Goal: Transaction & Acquisition: Book appointment/travel/reservation

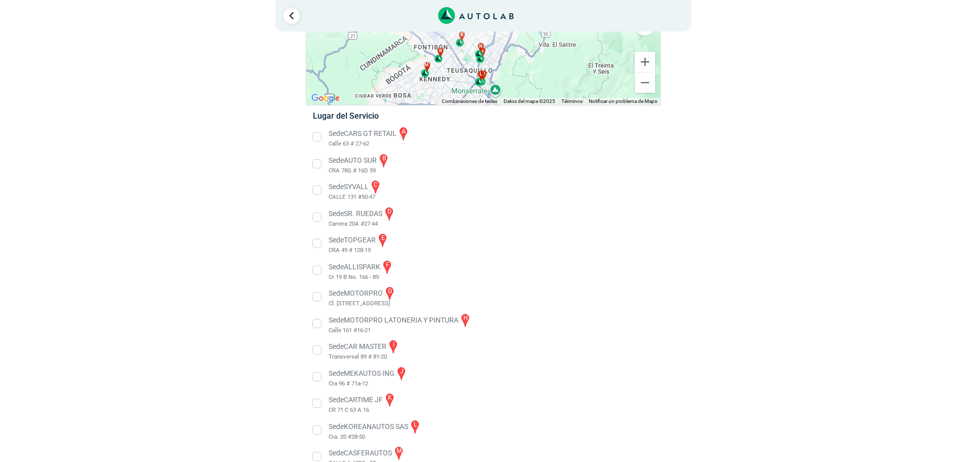
scroll to position [148, 0]
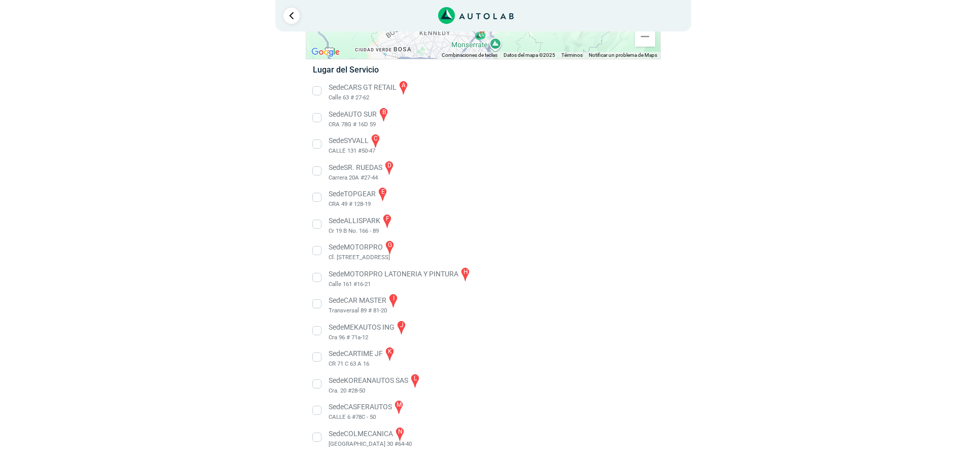
click at [317, 225] on li "Sede ALLISPARK f Cr 19 B No. 166 - 89" at bounding box center [482, 224] width 355 height 23
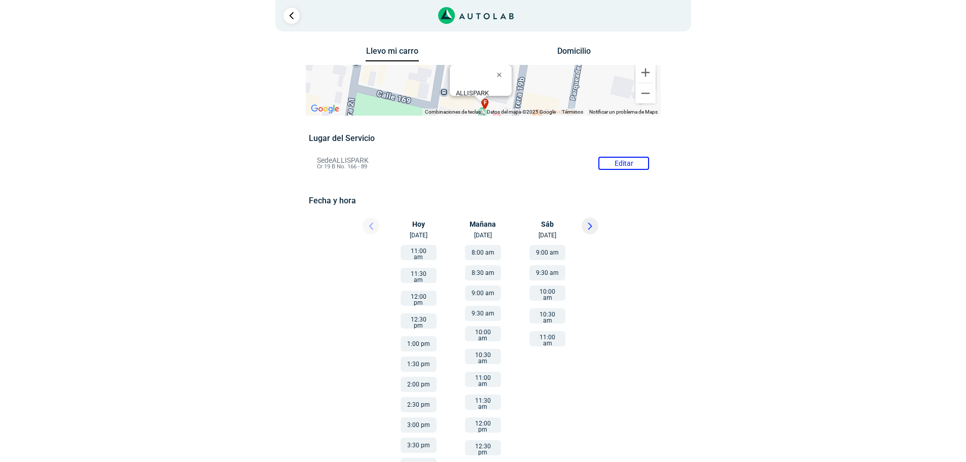
click at [624, 159] on li "Sede ALLISPARK Editar Cr 19 B No. 166 - 89" at bounding box center [482, 163] width 347 height 16
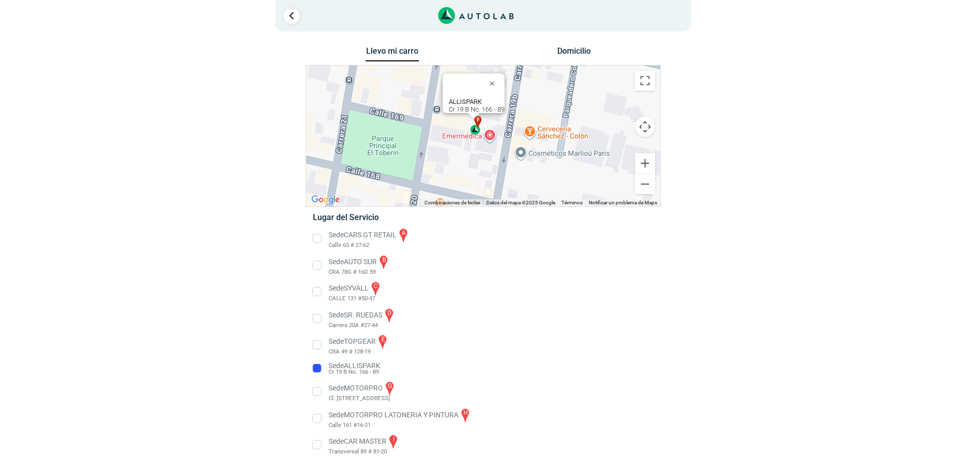
drag, startPoint x: 584, startPoint y: 142, endPoint x: 585, endPoint y: 121, distance: 21.3
click at [577, 115] on div "a b c d e f g" at bounding box center [483, 135] width 354 height 141
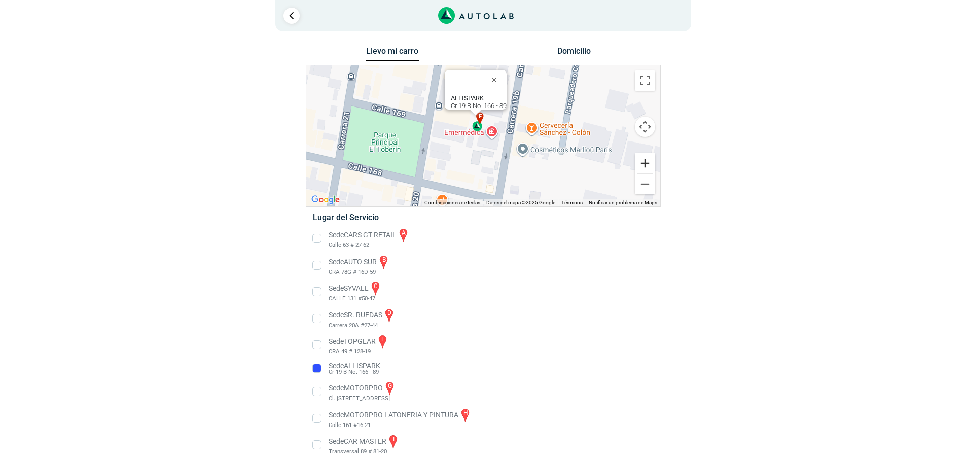
click at [647, 162] on button "Ampliar" at bounding box center [645, 163] width 20 height 20
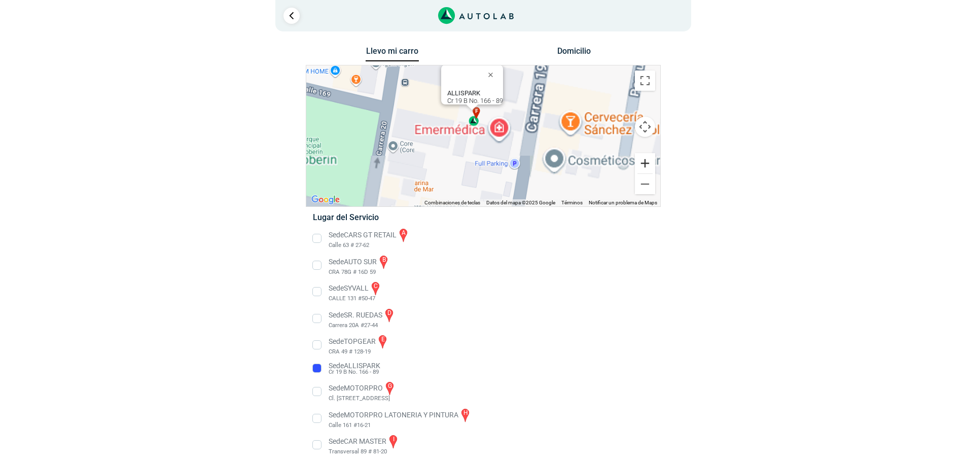
click at [647, 163] on button "Ampliar" at bounding box center [645, 163] width 20 height 20
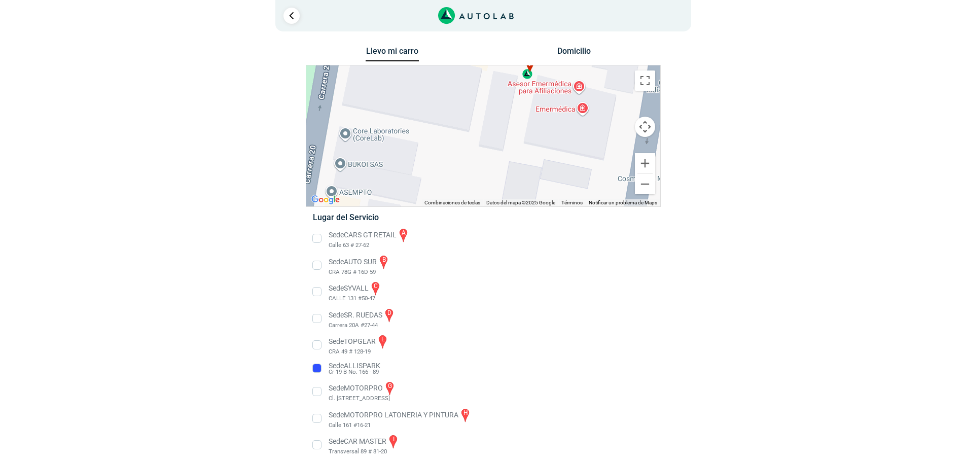
drag, startPoint x: 555, startPoint y: 160, endPoint x: 618, endPoint y: 129, distance: 70.5
click at [618, 129] on div "a b c d e f g" at bounding box center [483, 135] width 354 height 141
drag, startPoint x: 384, startPoint y: 367, endPoint x: 331, endPoint y: 363, distance: 53.9
click at [331, 363] on li "Sede ALLISPARK Cr 19 B No. 166 - 89" at bounding box center [482, 368] width 355 height 16
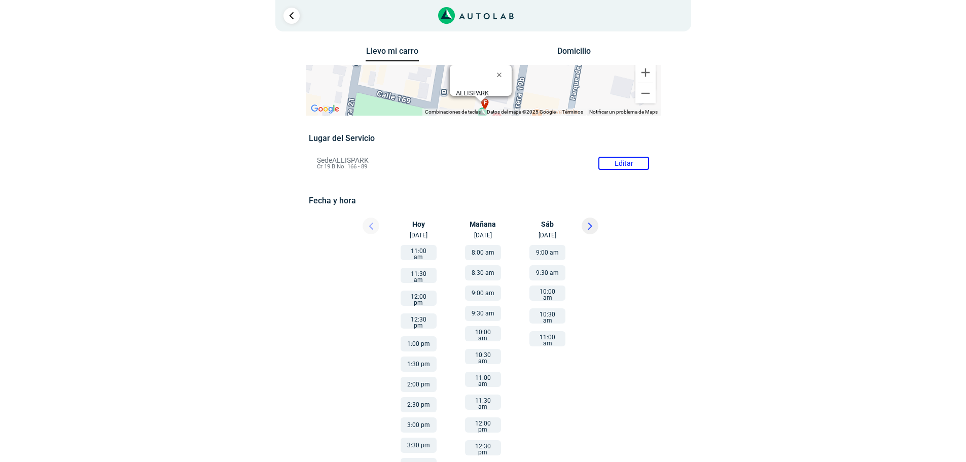
copy p "Sede ALLISPARK"
drag, startPoint x: 373, startPoint y: 156, endPoint x: 315, endPoint y: 156, distance: 57.8
click at [315, 156] on li "Sede ALLISPARK Editar Cr 19 B No. 166 - 89" at bounding box center [482, 163] width 347 height 16
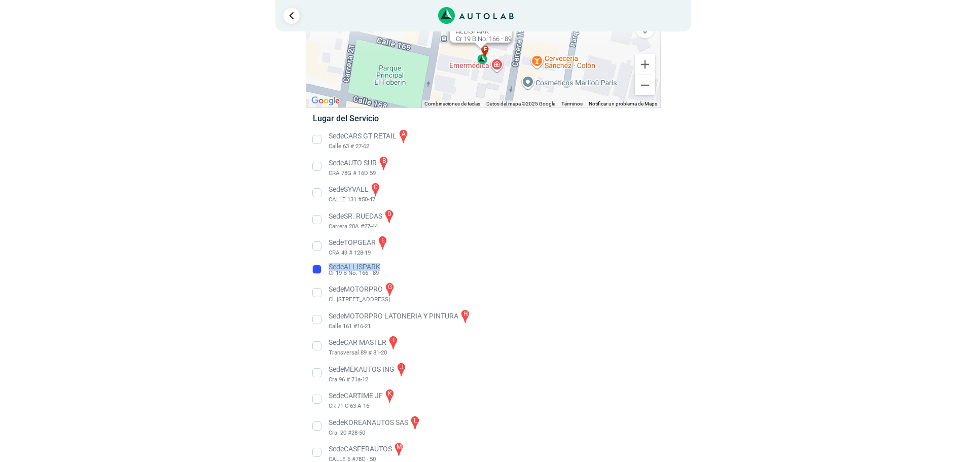
scroll to position [141, 0]
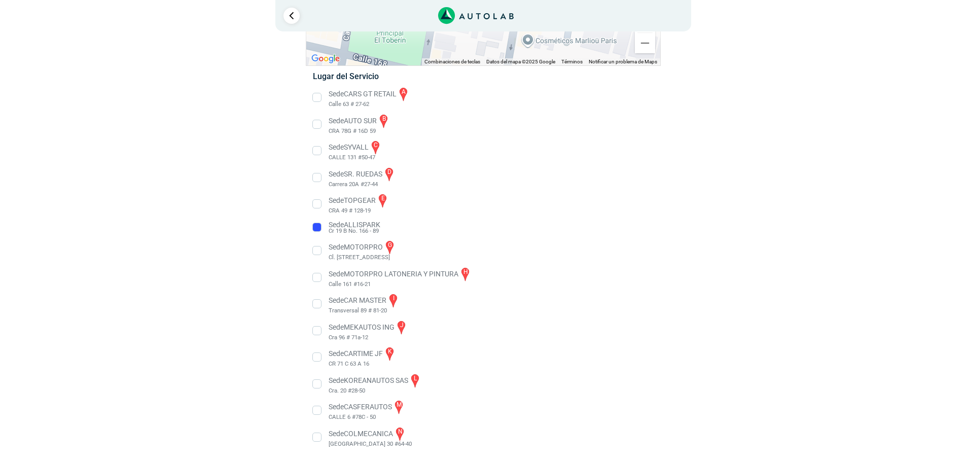
click at [316, 227] on li "Sede ALLISPARK Cr 19 B No. 166 - 89" at bounding box center [482, 228] width 355 height 16
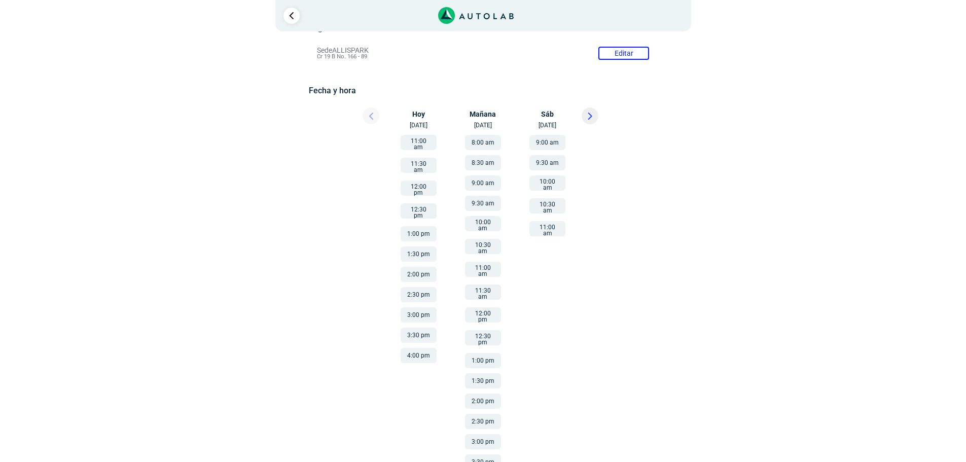
scroll to position [86, 0]
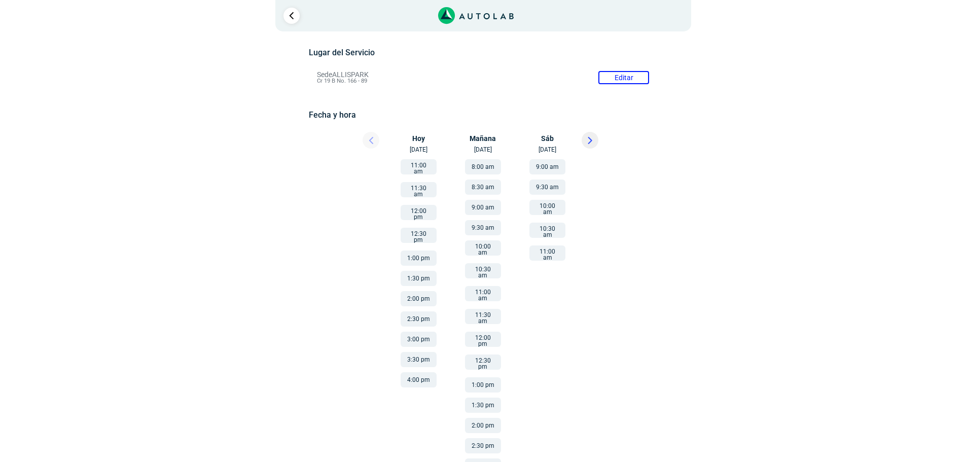
click at [590, 140] on icon at bounding box center [589, 140] width 3 height 6
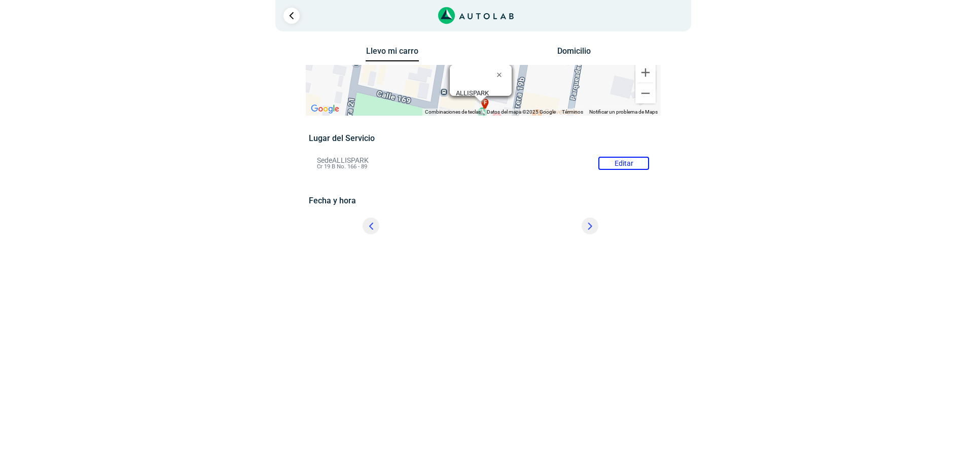
scroll to position [0, 0]
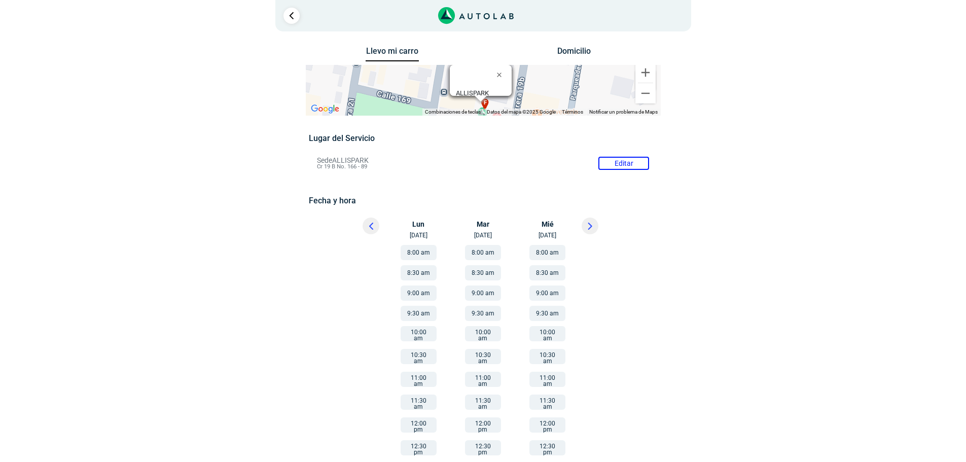
click at [369, 224] on icon at bounding box center [371, 226] width 4 height 7
click at [588, 226] on icon at bounding box center [590, 226] width 5 height 7
click at [491, 252] on button "8:00 am" at bounding box center [483, 252] width 36 height 15
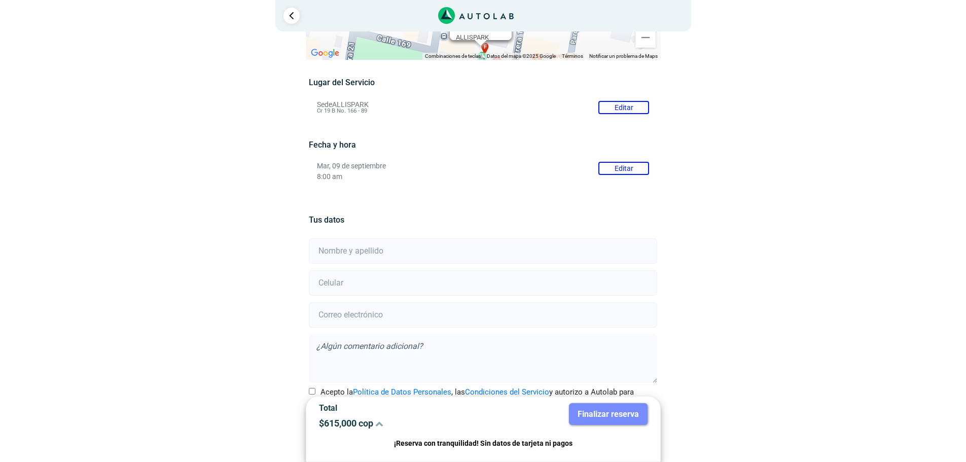
scroll to position [89, 0]
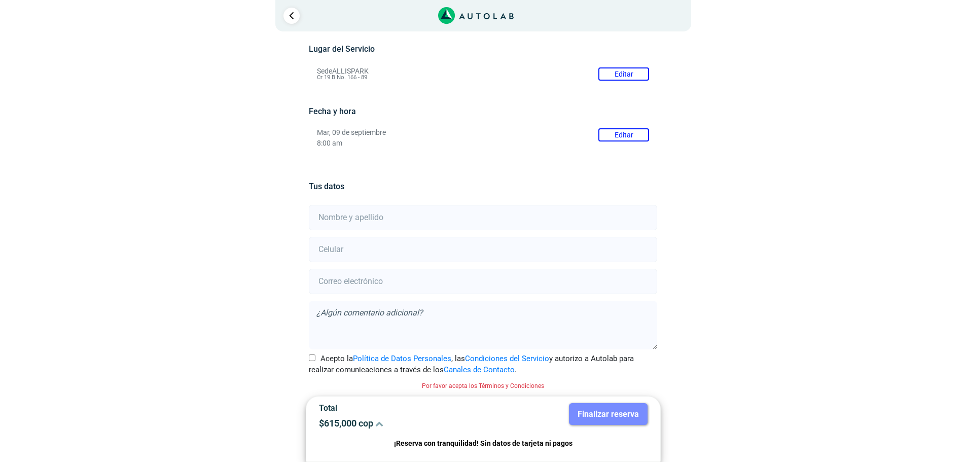
click at [717, 300] on div "Llevo mi carro Domicilio ← Mover a la izquierda → Mover a la derecha ↑ Mover ha…" at bounding box center [483, 208] width 492 height 507
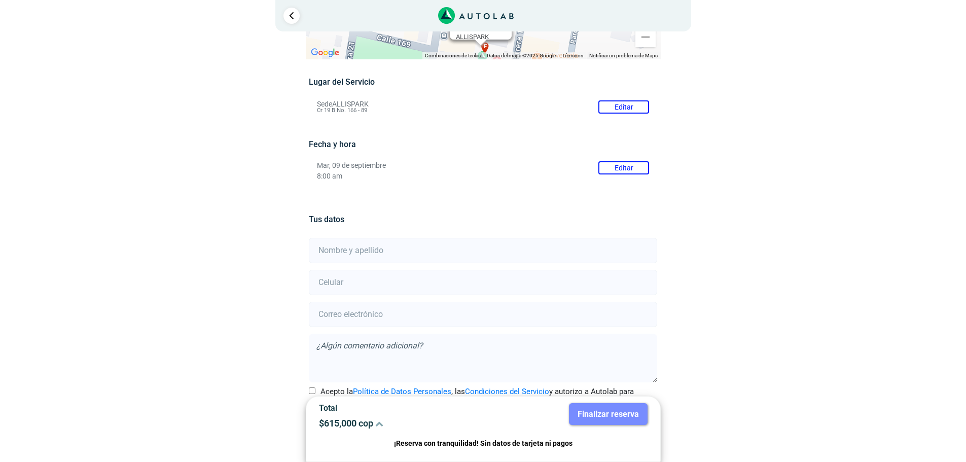
scroll to position [39, 0]
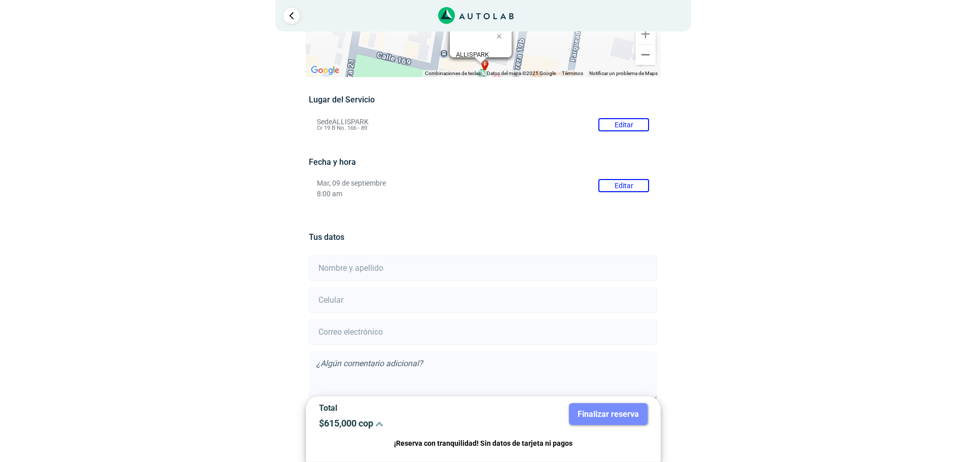
drag, startPoint x: 373, startPoint y: 121, endPoint x: 333, endPoint y: 121, distance: 39.5
click at [333, 121] on li "Sede ALLISPARK Editar Cr 19 B No. 166 - 89" at bounding box center [482, 125] width 347 height 16
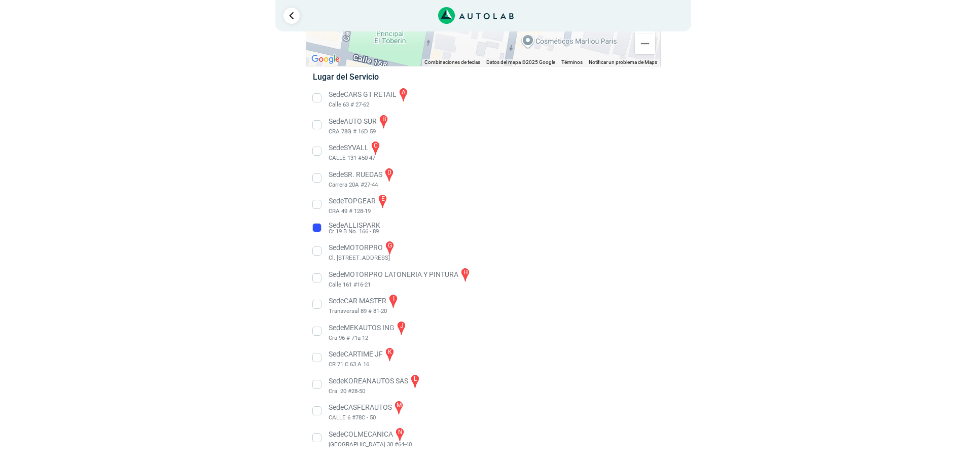
scroll to position [141, 0]
click at [318, 204] on li "Sede TOPGEAR e CRA 49 # 128-19" at bounding box center [482, 204] width 355 height 23
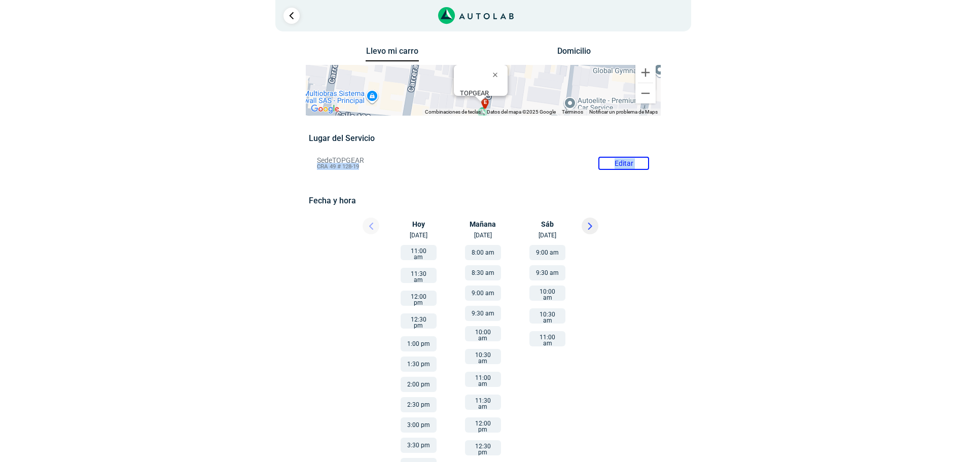
drag, startPoint x: 788, startPoint y: 191, endPoint x: 759, endPoint y: 144, distance: 54.9
click at [759, 144] on div "× ¡Reserva tranquilo! Sin datos de tarjeta ni pagos Aquí puedes ver tus servici…" at bounding box center [483, 306] width 966 height 613
click at [371, 228] on div at bounding box center [362, 229] width 61 height 22
click at [629, 161] on li "Sede TOPGEAR Editar CRA 49 # 128-19" at bounding box center [482, 163] width 347 height 16
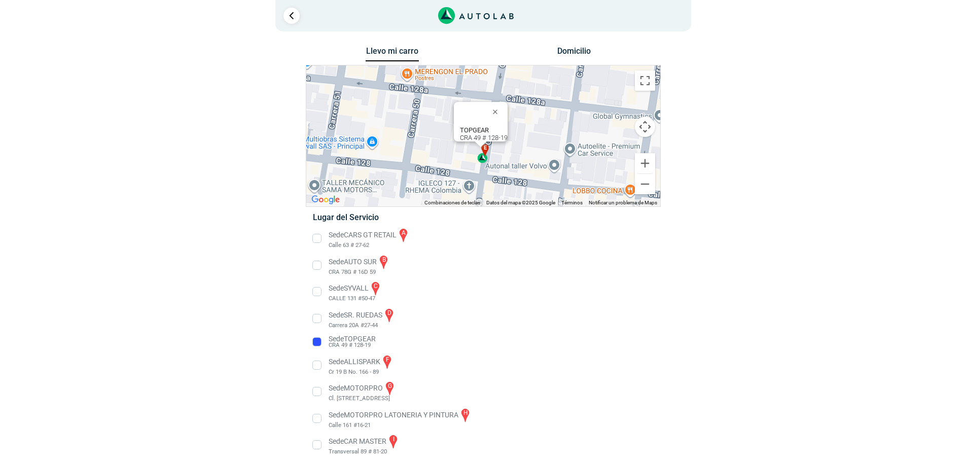
click at [318, 290] on li "Sede SYVALL c CALLE 131 #50-47" at bounding box center [482, 291] width 355 height 23
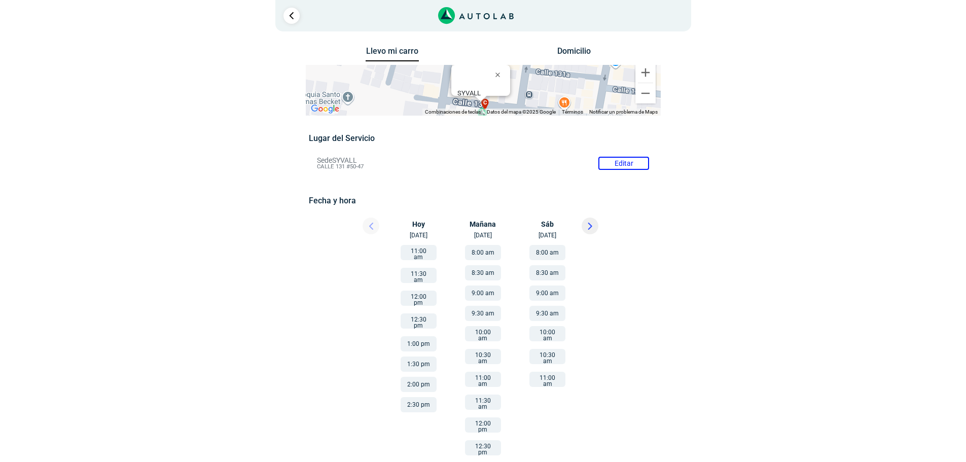
click at [629, 160] on li "Sede SYVALL Editar CALLE 131 #50-47" at bounding box center [482, 163] width 347 height 16
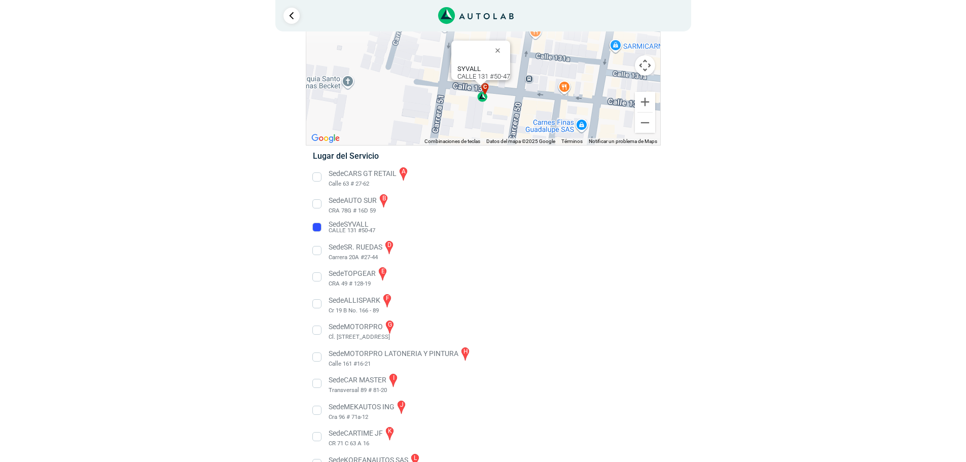
scroll to position [40, 0]
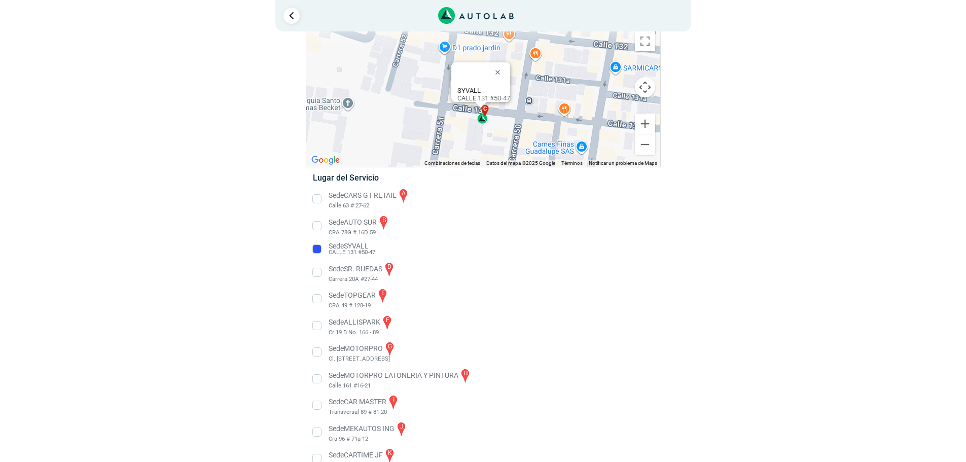
click at [319, 298] on li "Sede TOPGEAR e CRA 49 # 128-19" at bounding box center [482, 298] width 355 height 23
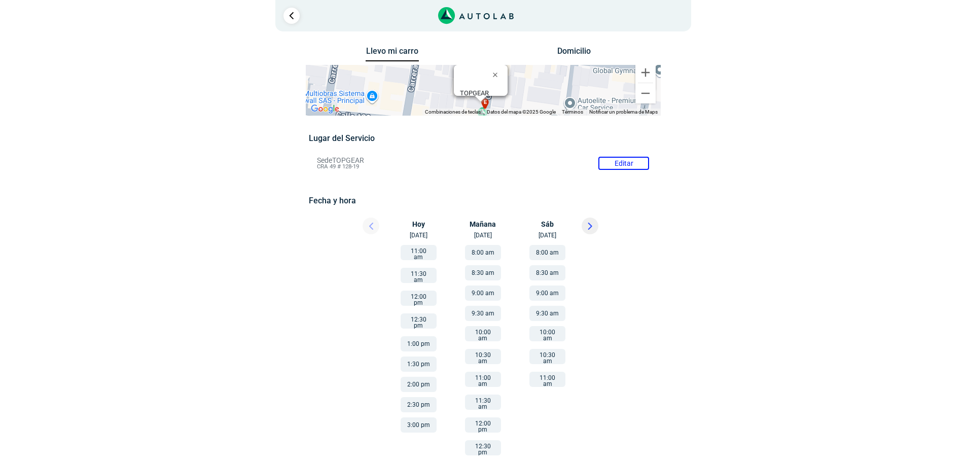
click at [594, 225] on button at bounding box center [590, 226] width 17 height 17
click at [481, 250] on button "8:00 am" at bounding box center [483, 252] width 36 height 15
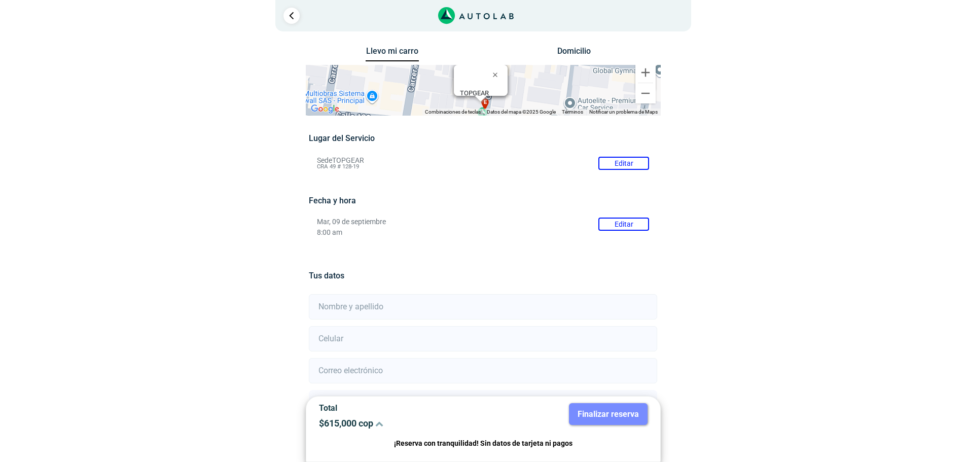
scroll to position [89, 0]
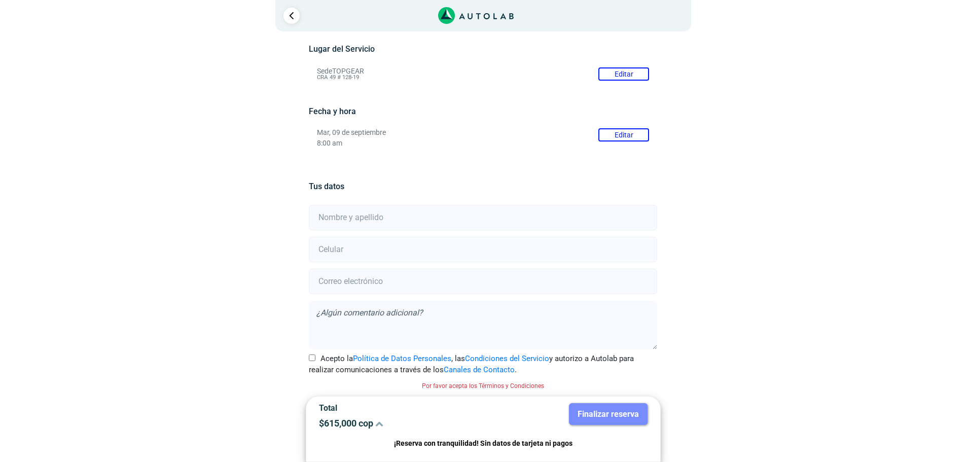
click at [361, 219] on input "text" at bounding box center [483, 217] width 348 height 25
type input "Paula Judith Rojas Higuera"
click at [366, 252] on input "number" at bounding box center [483, 249] width 348 height 25
type input "3002268857"
click at [378, 285] on input "email" at bounding box center [483, 281] width 348 height 25
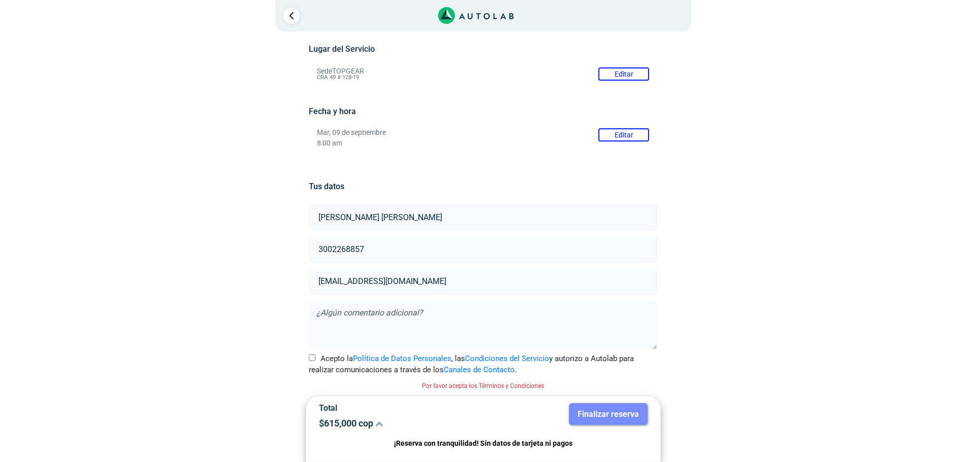
type input "paulaj31@hotmial.com"
click at [314, 356] on input "Acepto la Política de Datos Personales , las Condiciones del Servicio y autoriz…" at bounding box center [312, 357] width 7 height 7
checkbox input "true"
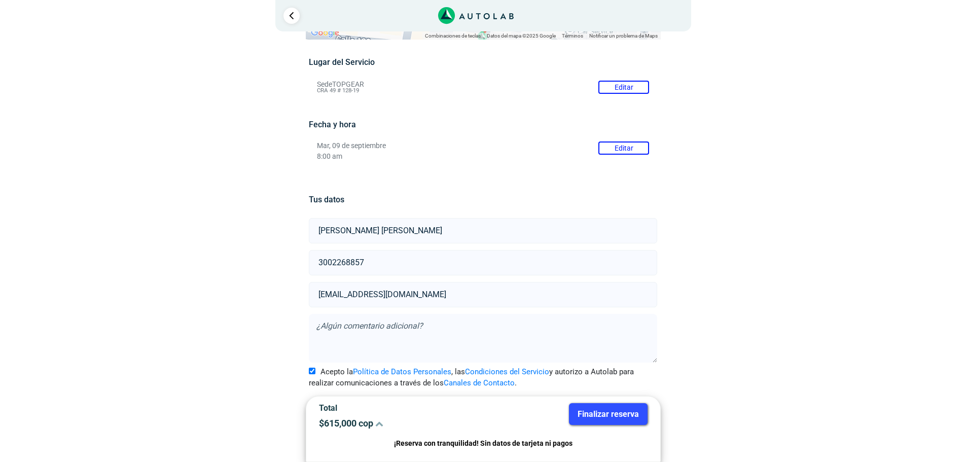
click at [374, 294] on input "paulaj31@hotmial.com" at bounding box center [483, 294] width 348 height 25
type input "paulaj31@hotmail.com"
click at [604, 413] on button "Finalizar reserva" at bounding box center [608, 414] width 79 height 22
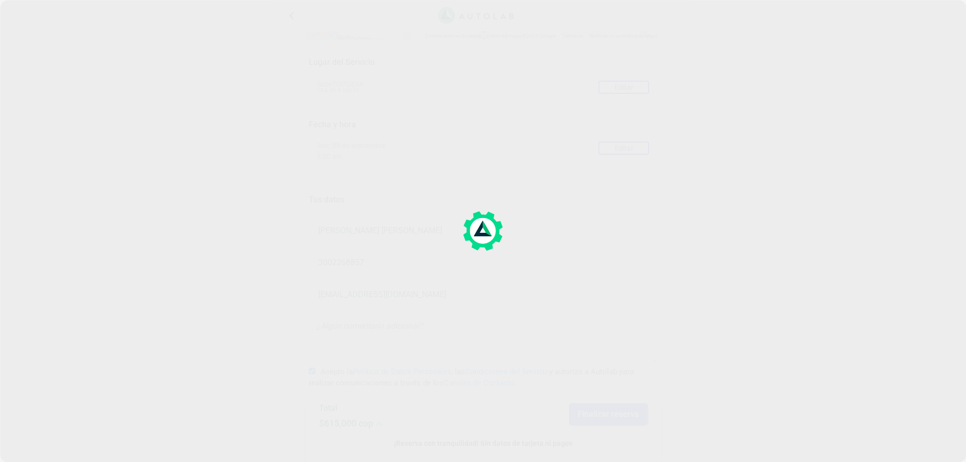
scroll to position [0, 0]
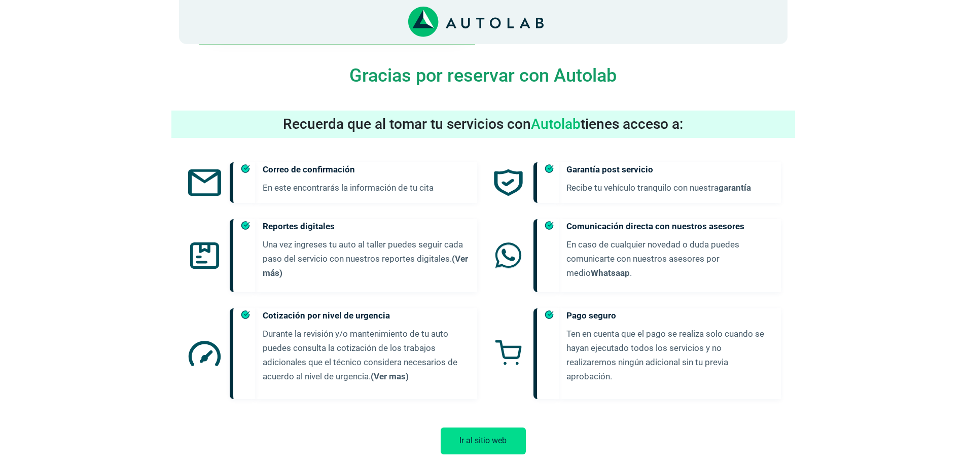
scroll to position [452, 0]
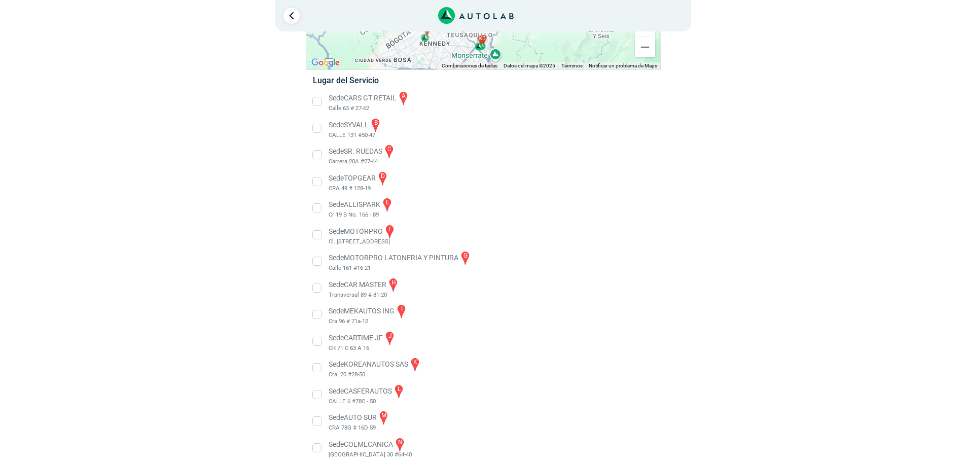
scroll to position [148, 0]
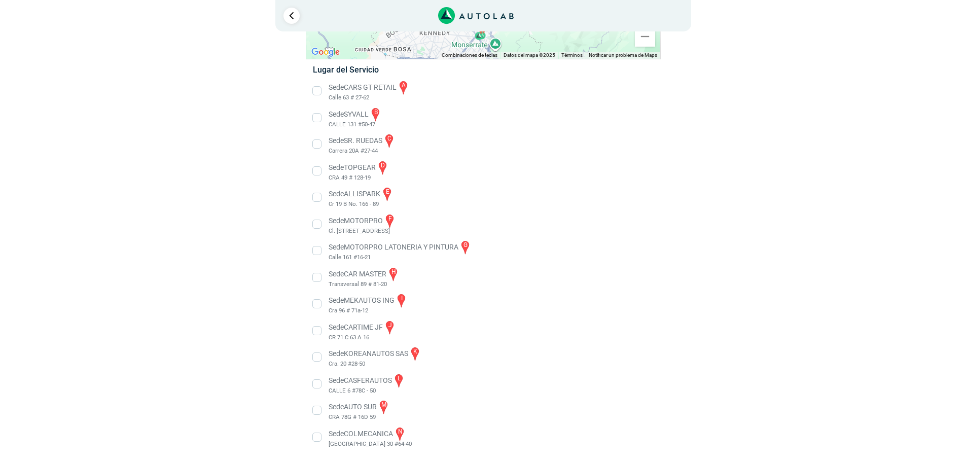
click at [316, 170] on li "Sede TOPGEAR d CRA 49 # 128-19" at bounding box center [482, 171] width 355 height 23
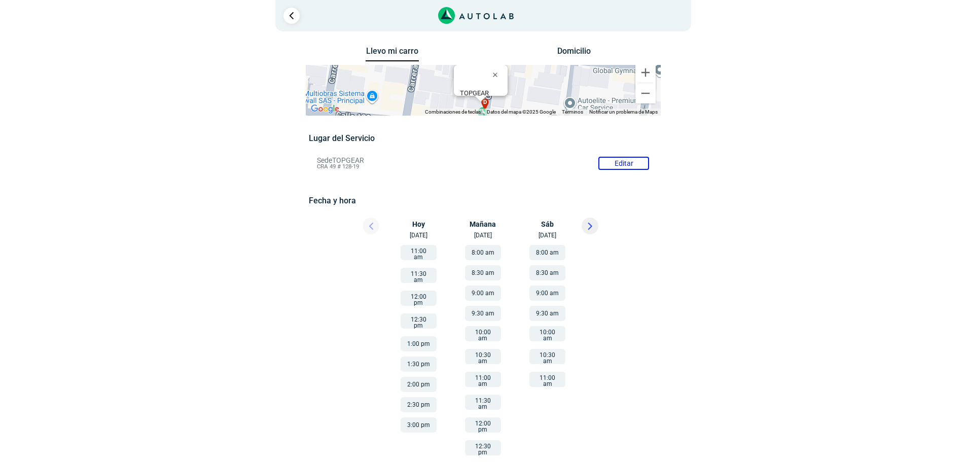
click at [594, 227] on button at bounding box center [590, 226] width 17 height 17
click at [489, 249] on button "8:00 am" at bounding box center [483, 252] width 36 height 15
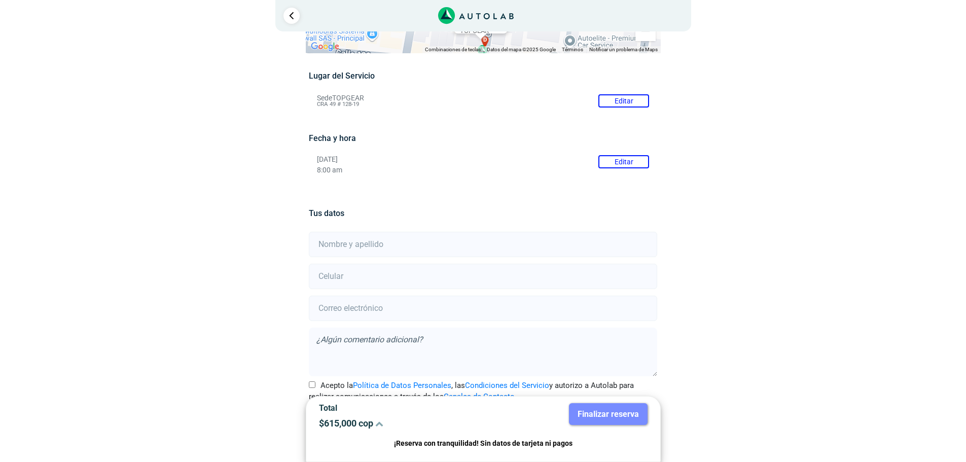
scroll to position [89, 0]
